Goal: Transaction & Acquisition: Purchase product/service

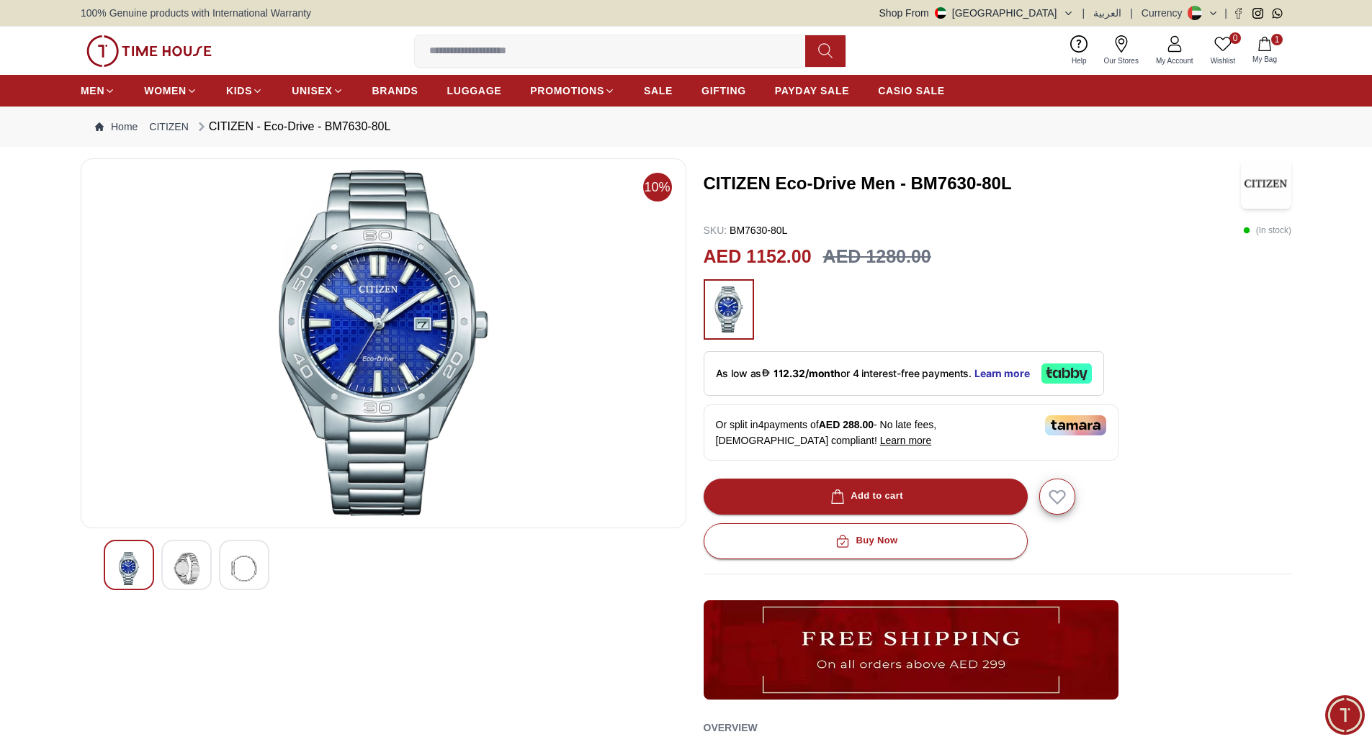
click at [1285, 65] on div "0 Wishlist 1 My Bag Help Our Stores My Account 0 Wishlist 1 My Bag" at bounding box center [686, 51] width 1210 height 48
click at [1271, 58] on span "My Bag" at bounding box center [1264, 59] width 36 height 11
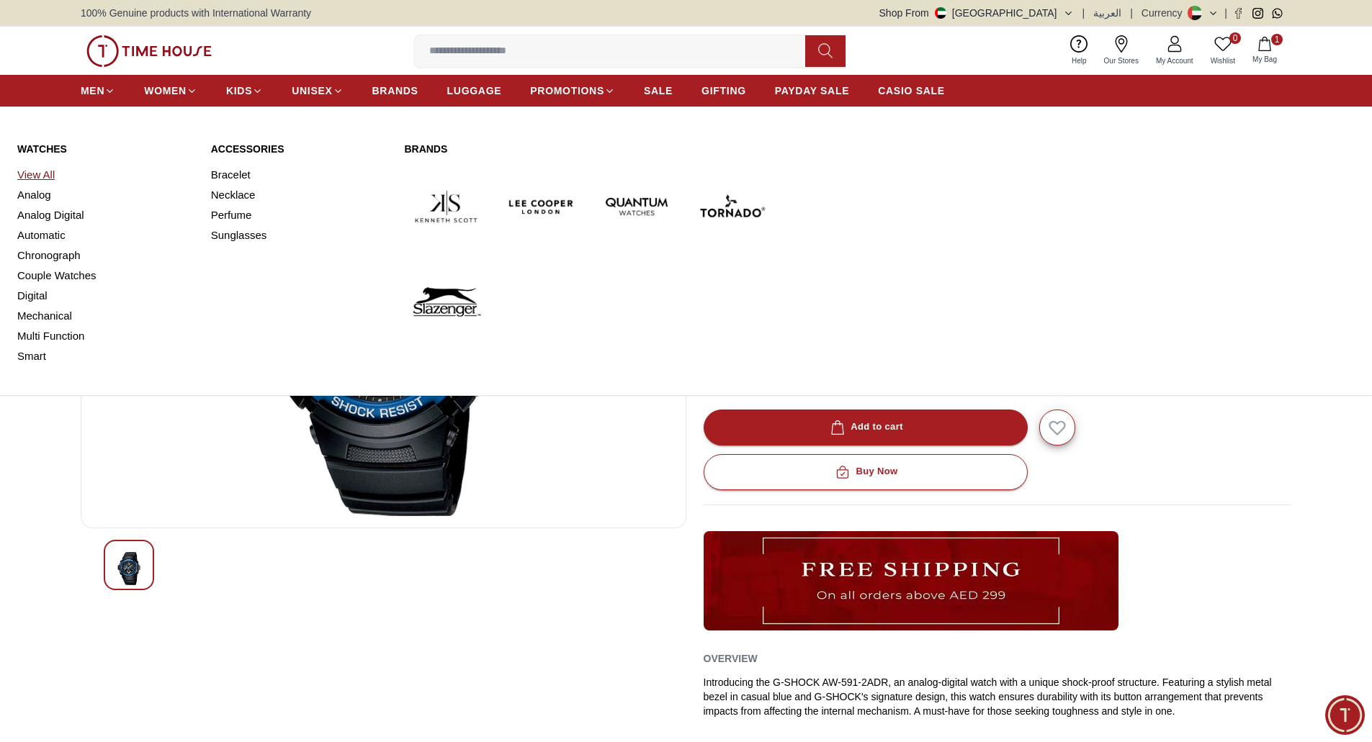
click at [37, 174] on link "View All" at bounding box center [105, 175] width 176 height 20
